Goal: Check status

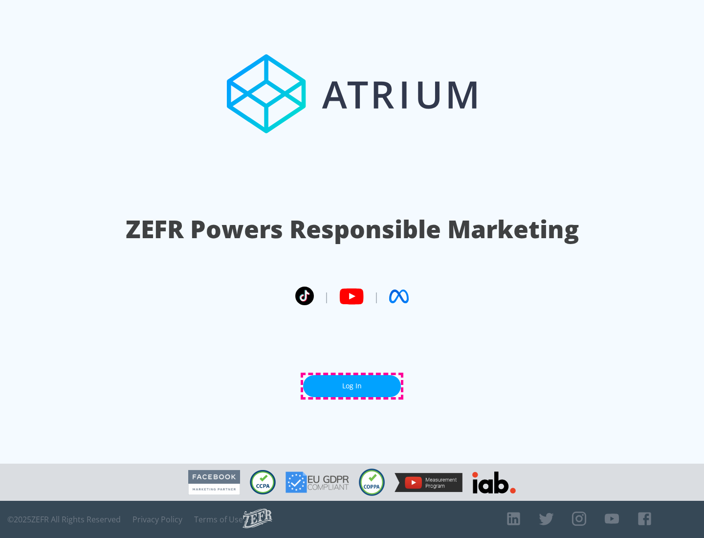
click at [352, 386] on link "Log In" at bounding box center [352, 386] width 98 height 22
